Goal: Task Accomplishment & Management: Manage account settings

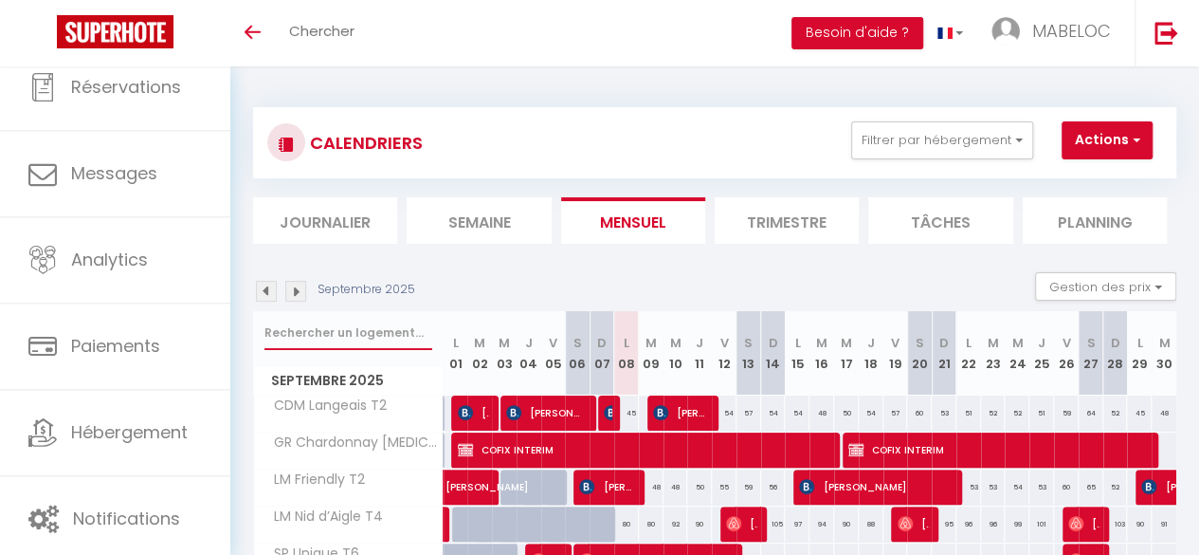
click at [288, 333] on input "text" at bounding box center [349, 333] width 168 height 34
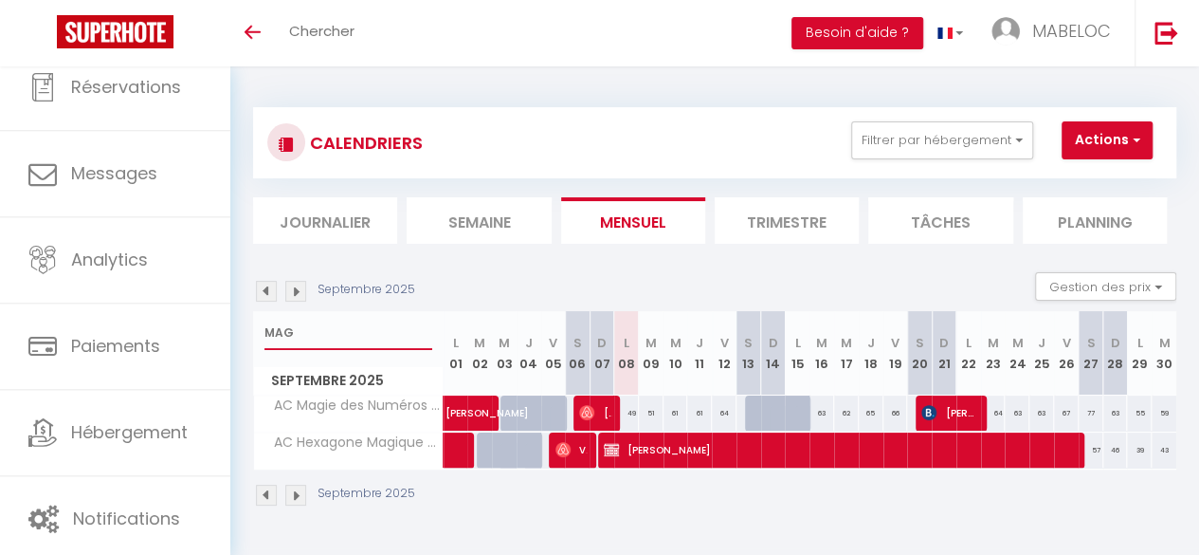
type input "MAG"
click at [989, 410] on div "64" at bounding box center [993, 412] width 25 height 35
type input "64"
type input "[DATE]"
type input "Mer 24 Septembre 2025"
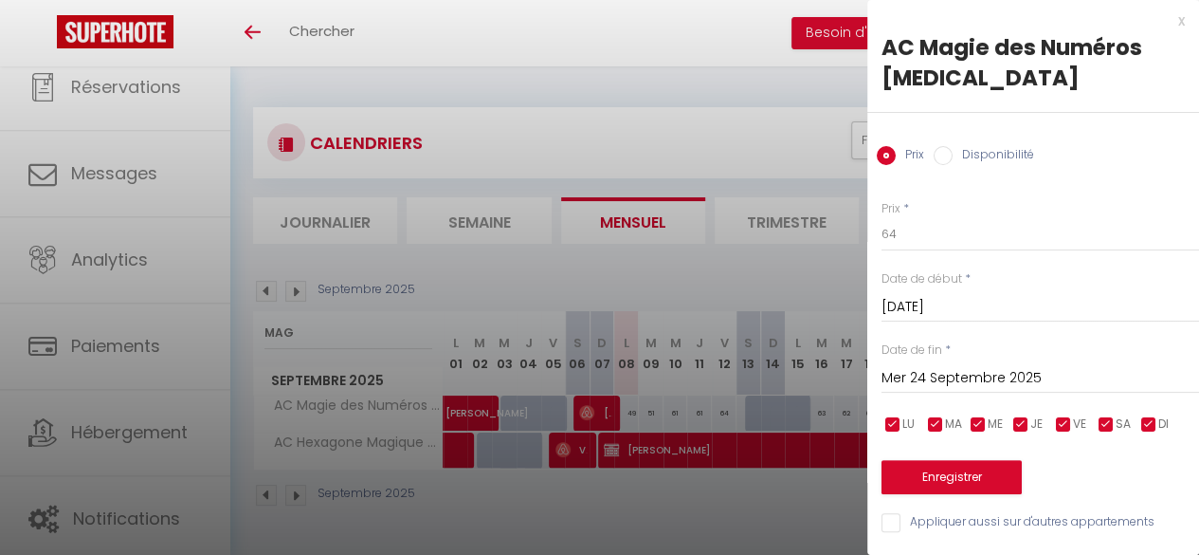
click at [982, 146] on label "Disponibilité" at bounding box center [994, 156] width 82 height 21
click at [953, 146] on input "Disponibilité" at bounding box center [943, 155] width 19 height 19
radio input "true"
radio input "false"
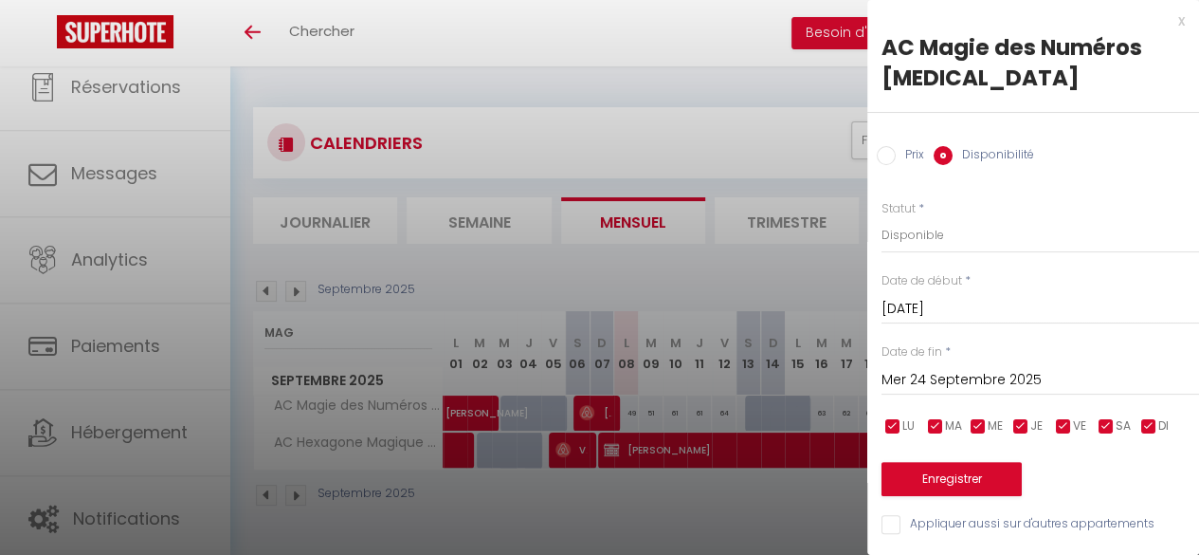
click at [1177, 26] on div "x" at bounding box center [1026, 20] width 318 height 23
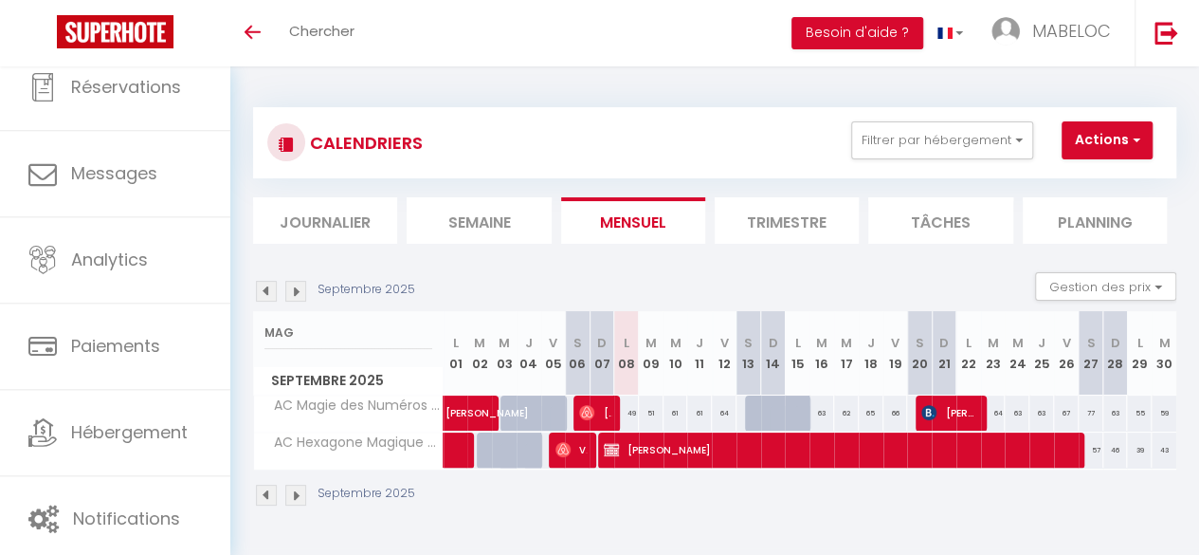
click at [1031, 410] on div "63" at bounding box center [1042, 412] width 25 height 35
select select "1"
type input "Jeu 25 Septembre 2025"
type input "Ven 26 Septembre 2025"
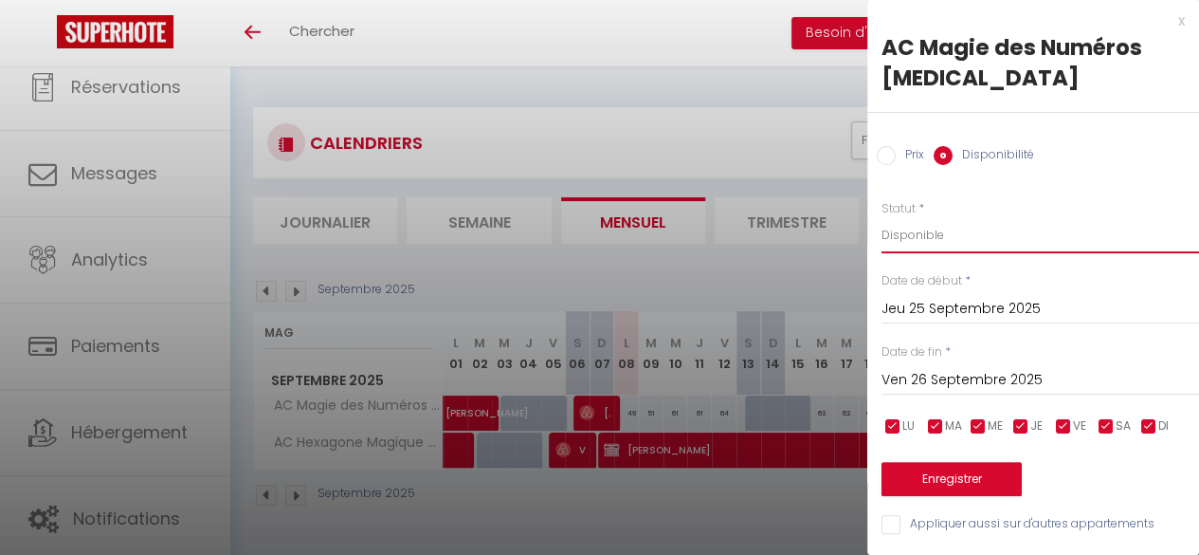
click at [959, 217] on select "Disponible Indisponible" at bounding box center [1041, 235] width 318 height 36
select select "0"
click at [882, 217] on select "Disponible Indisponible" at bounding box center [1041, 235] width 318 height 36
click at [971, 297] on input "Jeu 25 Septembre 2025" at bounding box center [1041, 309] width 318 height 25
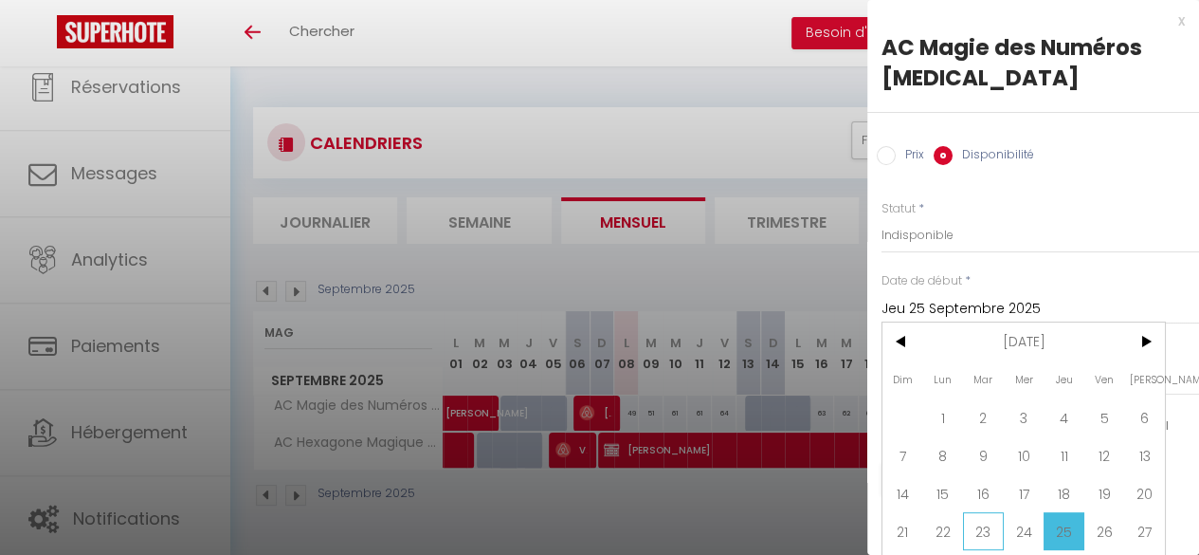
click at [970, 520] on span "23" at bounding box center [983, 531] width 41 height 38
type input "[DATE]"
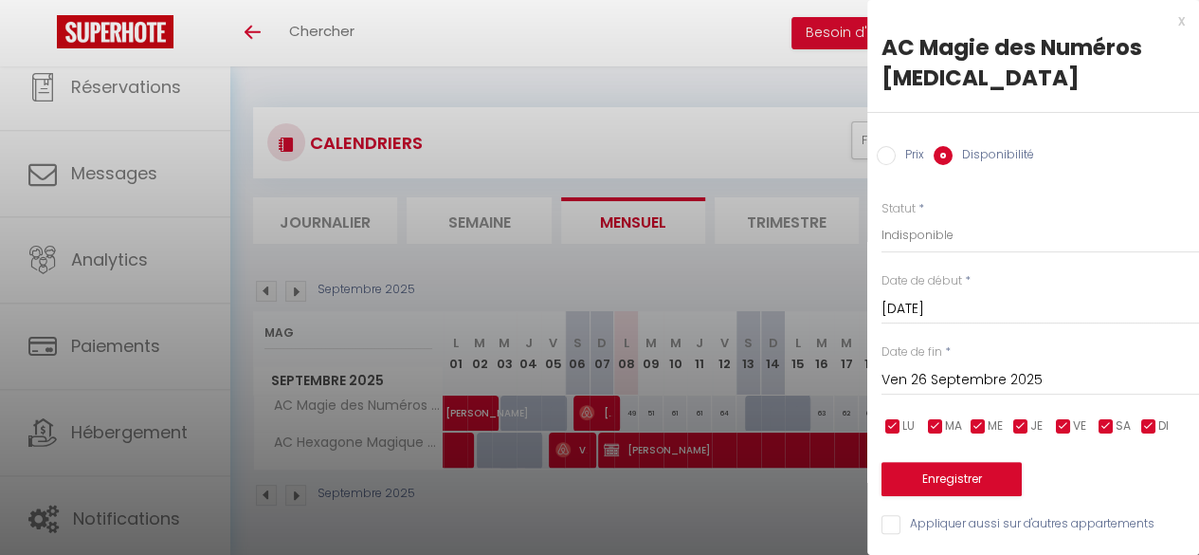
click at [973, 368] on input "Ven 26 Septembre 2025" at bounding box center [1041, 380] width 318 height 25
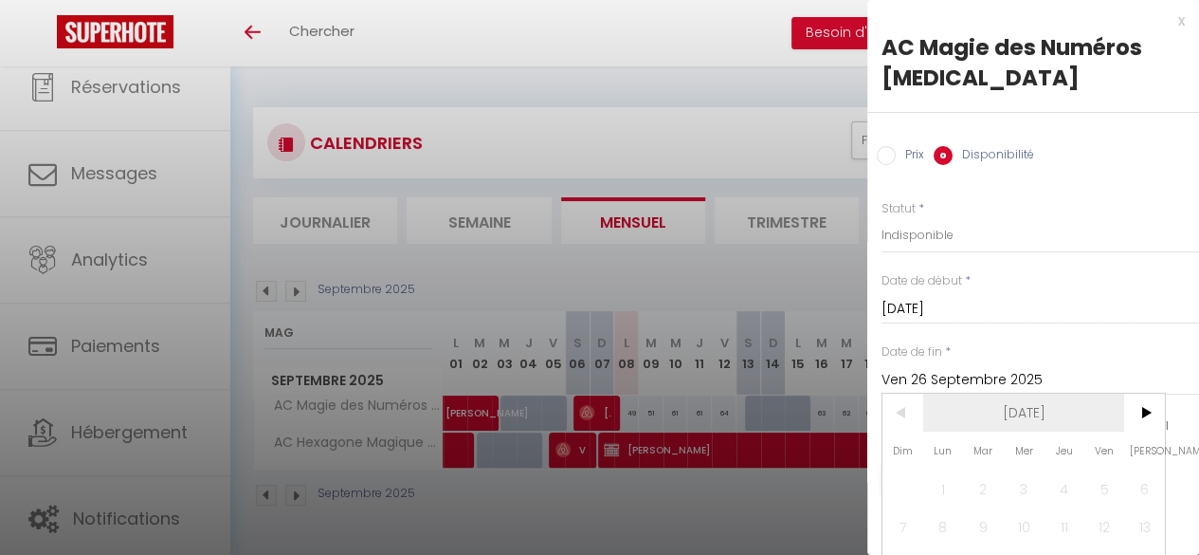
scroll to position [118, 0]
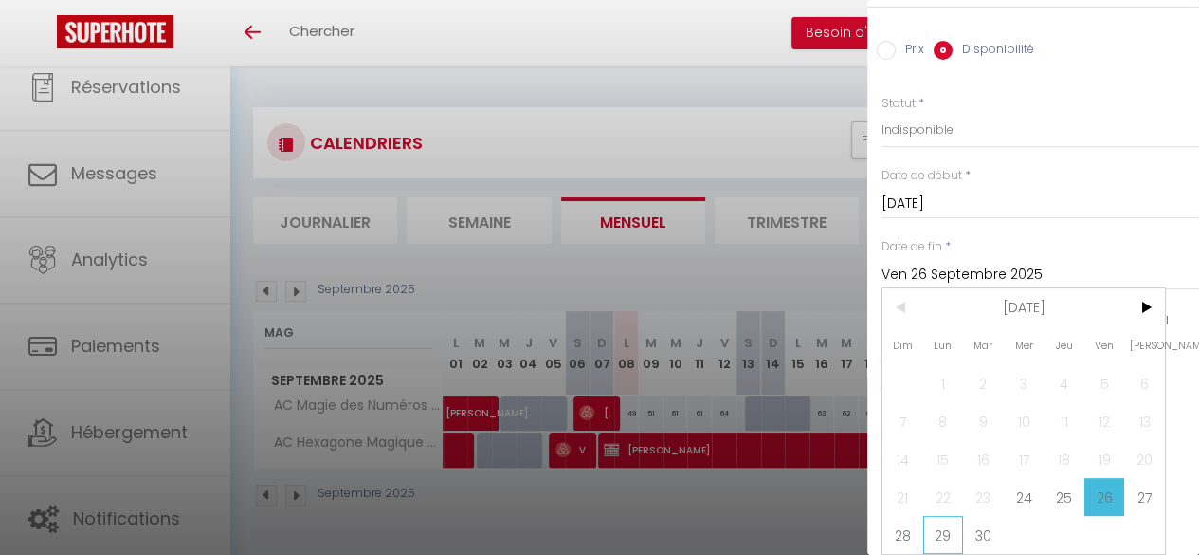
click at [929, 519] on span "29" at bounding box center [943, 535] width 41 height 38
type input "Lun 29 Septembre 2025"
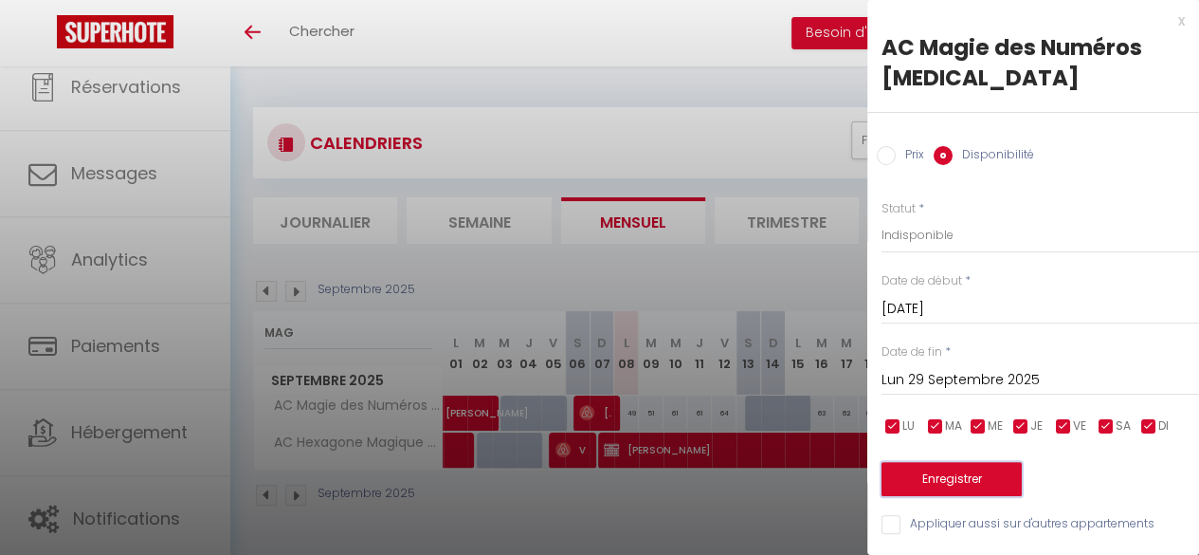
click at [949, 462] on button "Enregistrer" at bounding box center [952, 479] width 140 height 34
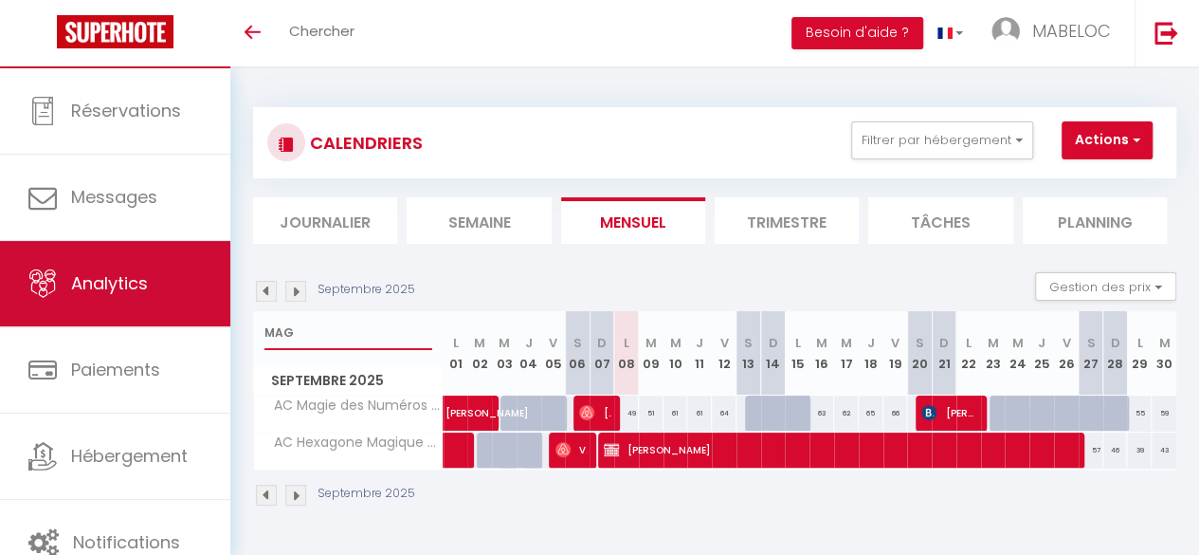
drag, startPoint x: 311, startPoint y: 332, endPoint x: 171, endPoint y: 324, distance: 140.5
click at [171, 324] on div "🟢 Des questions ou besoin d'assistance pour la migration AirBnB? Connectez-vous…" at bounding box center [599, 307] width 1199 height 482
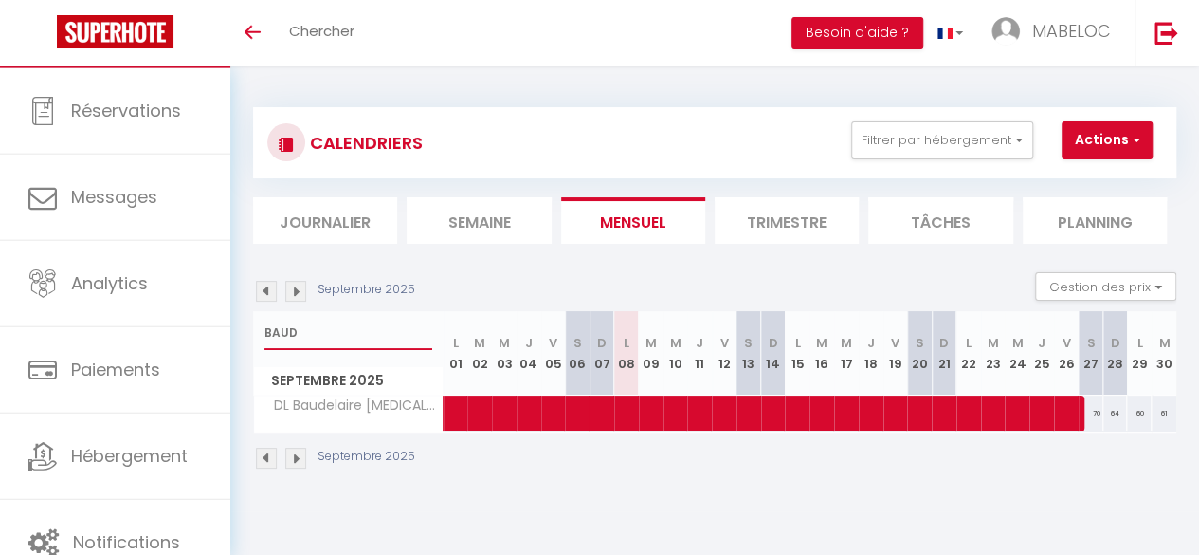
type input "BAUD"
click at [293, 289] on img at bounding box center [295, 291] width 21 height 21
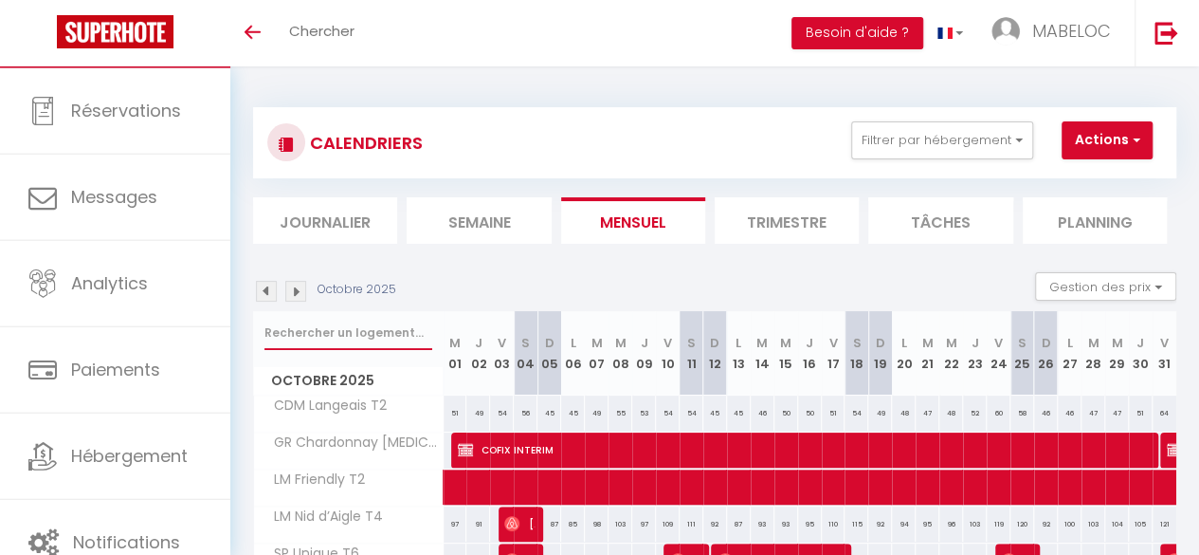
click at [324, 325] on input "text" at bounding box center [349, 333] width 168 height 34
type input "BAUD"
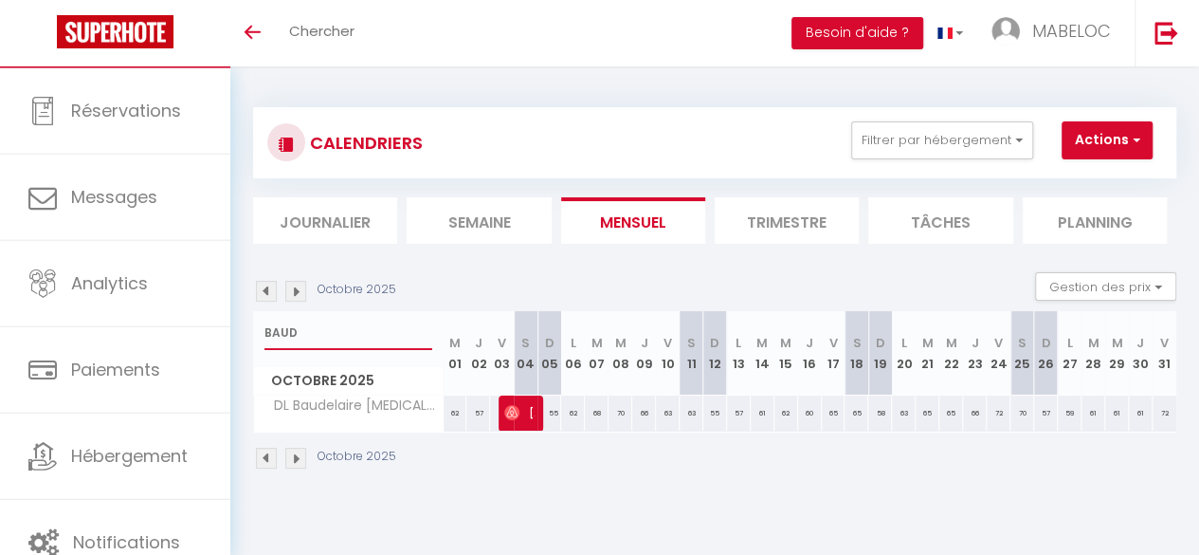
drag, startPoint x: 324, startPoint y: 325, endPoint x: 250, endPoint y: 333, distance: 74.3
click at [250, 333] on div "CALENDRIERS Filtrer par hébergement SCI CAMP DE MOLLE CDM Cabane T4 CDM Belvédè…" at bounding box center [714, 288] width 969 height 445
type input "BAU"
click at [265, 285] on img at bounding box center [266, 291] width 21 height 21
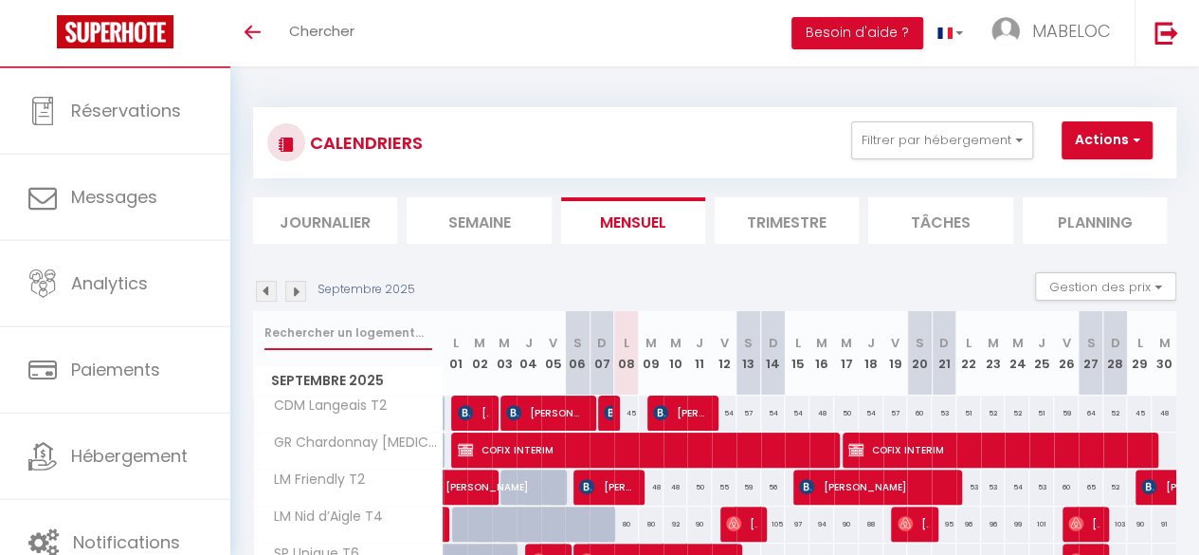
click at [323, 328] on input "text" at bounding box center [349, 333] width 168 height 34
type input "BAUD"
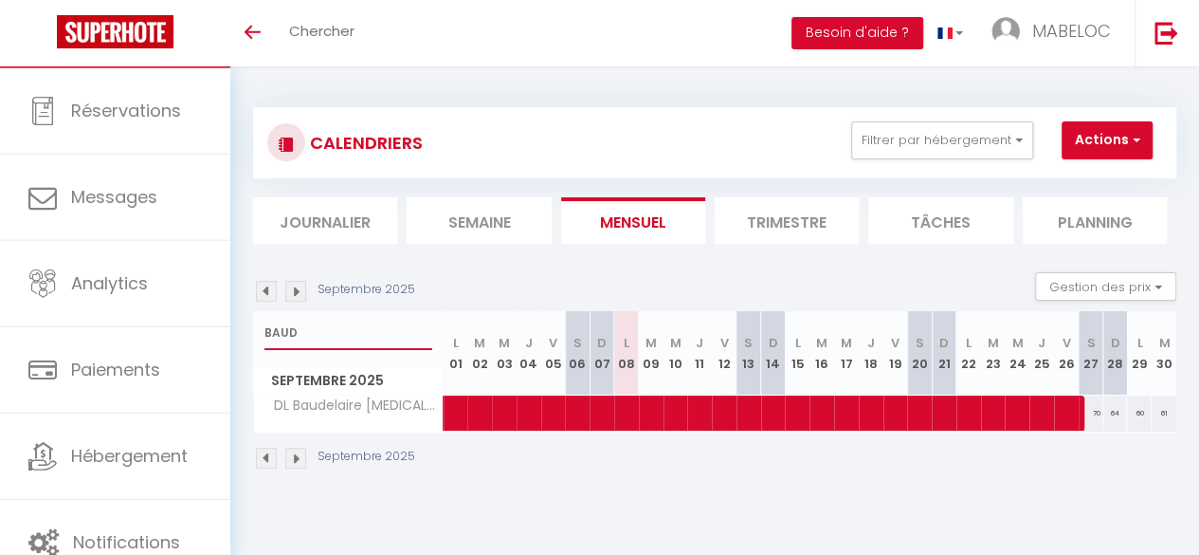
click at [323, 328] on input "BAUD" at bounding box center [349, 333] width 168 height 34
drag, startPoint x: 323, startPoint y: 328, endPoint x: 237, endPoint y: 319, distance: 86.8
click at [237, 319] on div "CALENDRIERS Filtrer par hébergement SCI CAMP DE MOLLE CDM Cabane T4 CDM Belvédè…" at bounding box center [714, 288] width 969 height 445
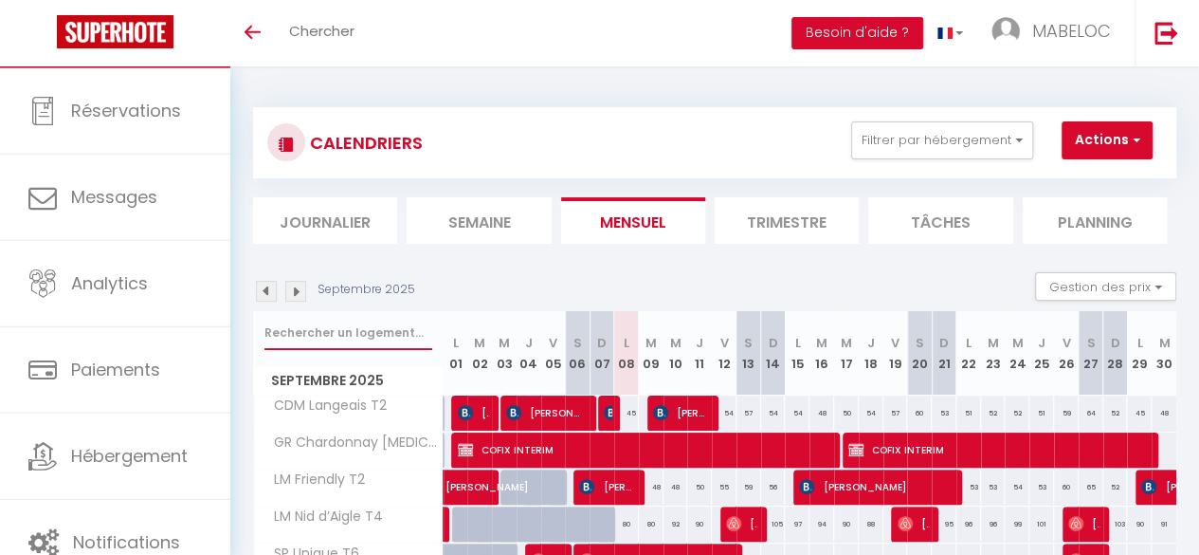
click at [284, 329] on input "text" at bounding box center [349, 333] width 168 height 34
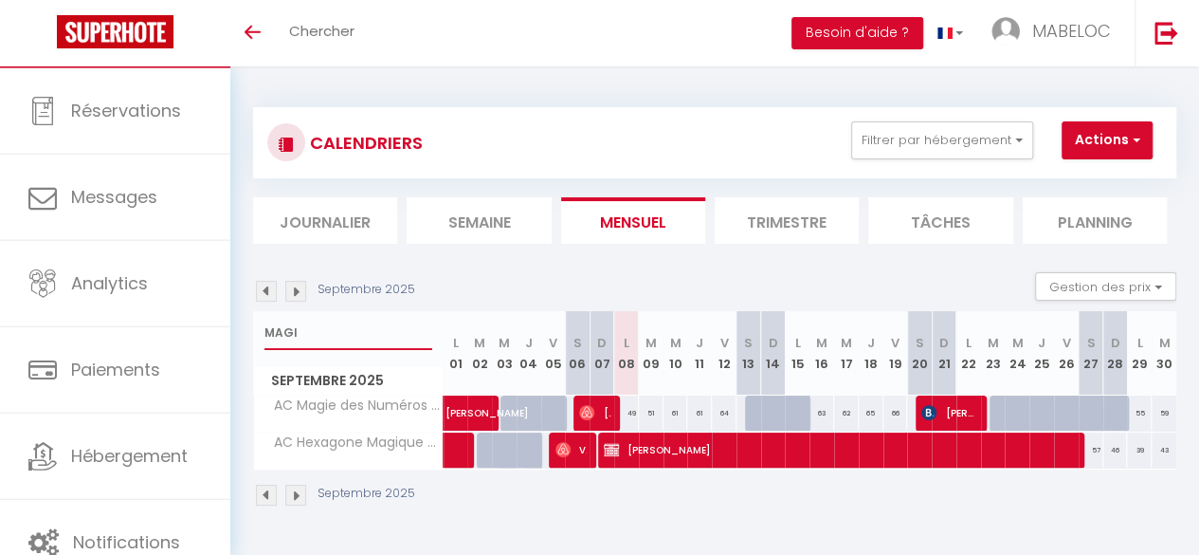
type input "MAGI"
click at [301, 290] on img at bounding box center [295, 291] width 21 height 21
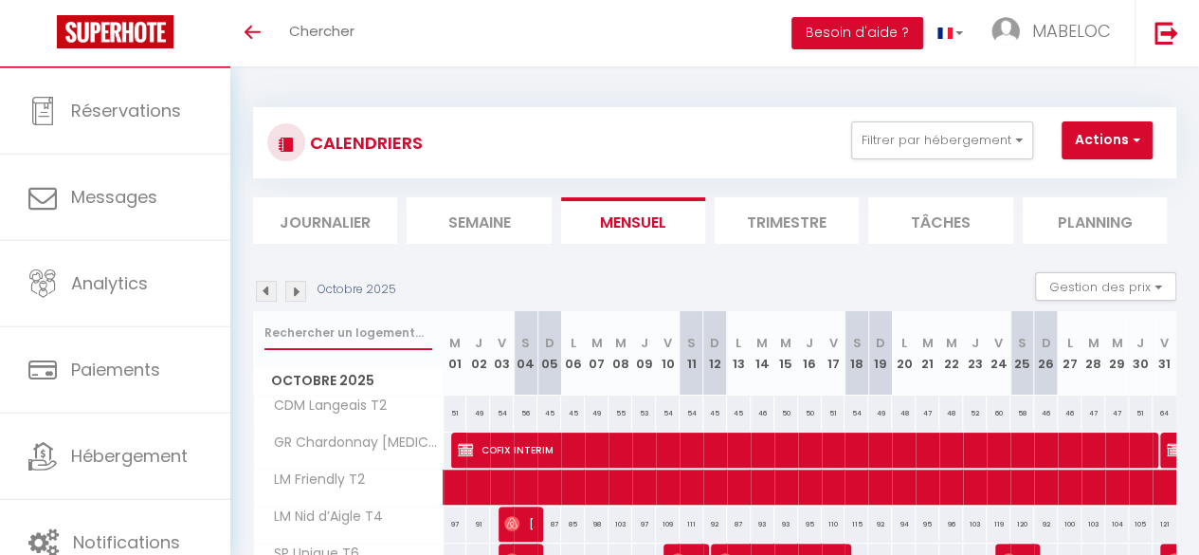
click at [305, 331] on input "text" at bounding box center [349, 333] width 168 height 34
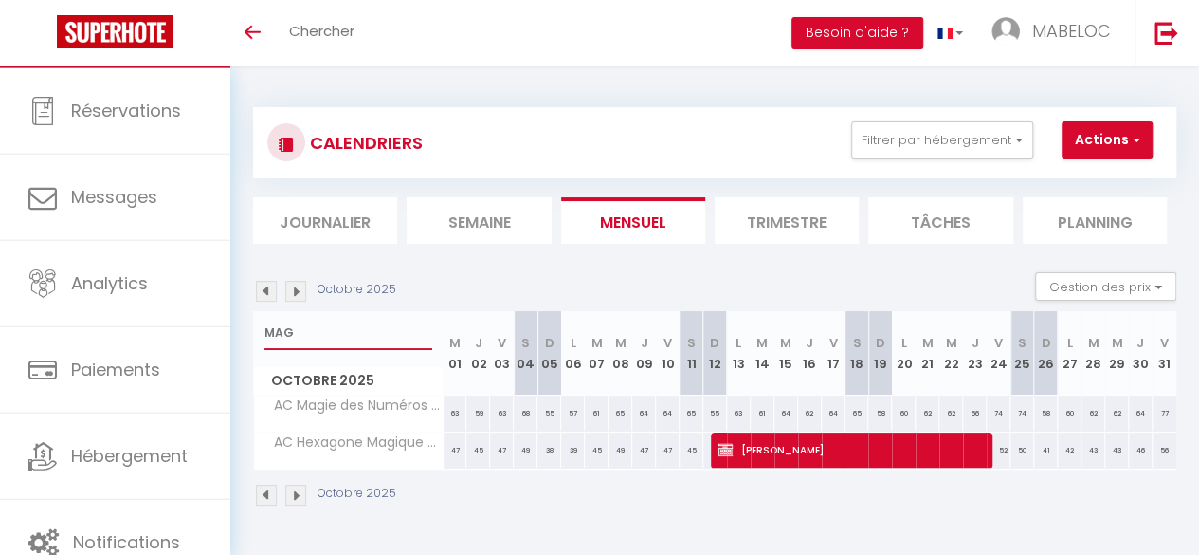
type input "MAG"
click at [262, 292] on img at bounding box center [266, 291] width 21 height 21
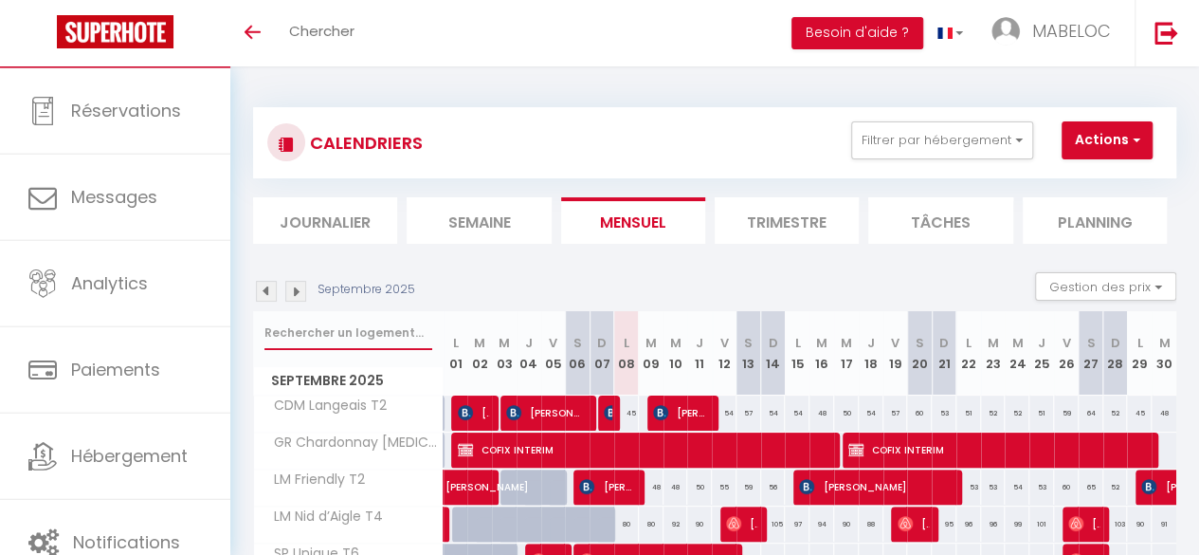
click at [411, 327] on input "text" at bounding box center [349, 333] width 168 height 34
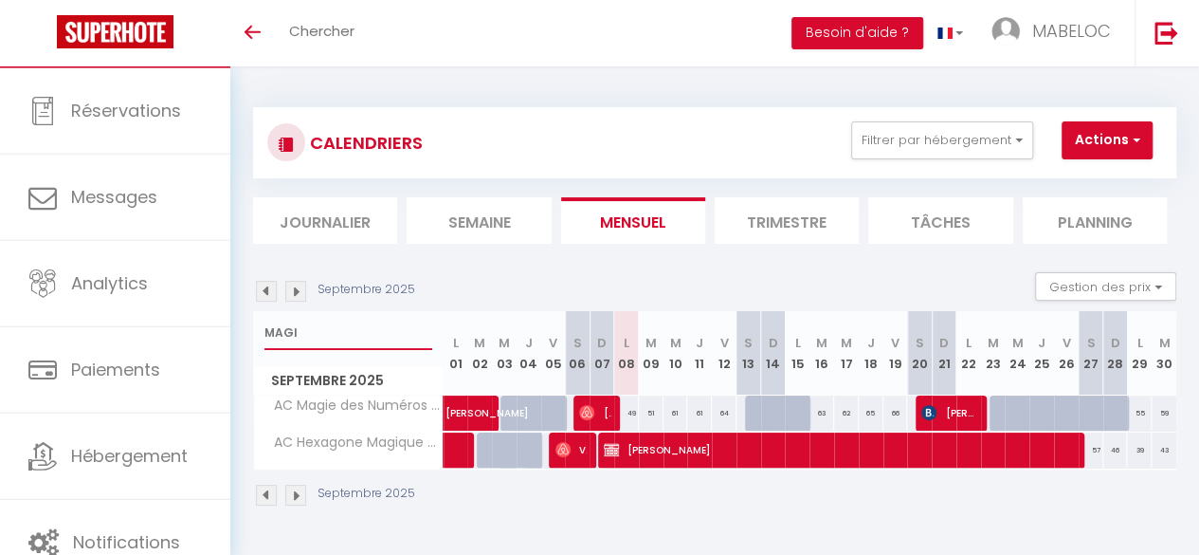
type input "MAGI"
